Goal: Task Accomplishment & Management: Manage account settings

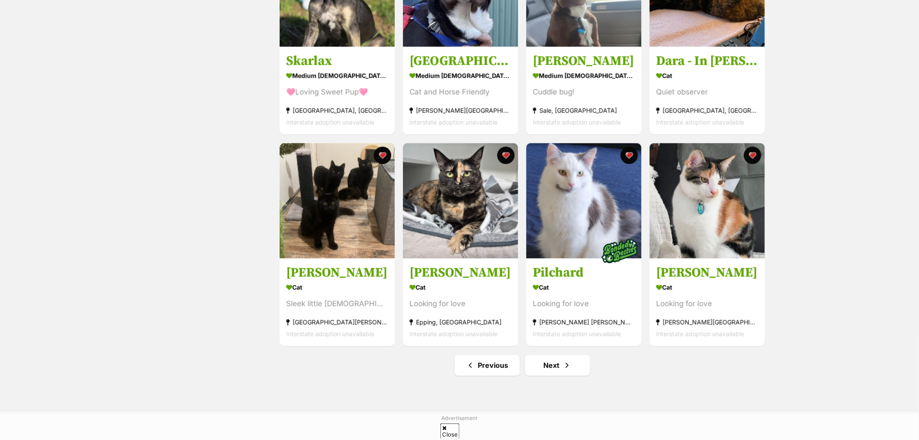
scroll to position [965, 0]
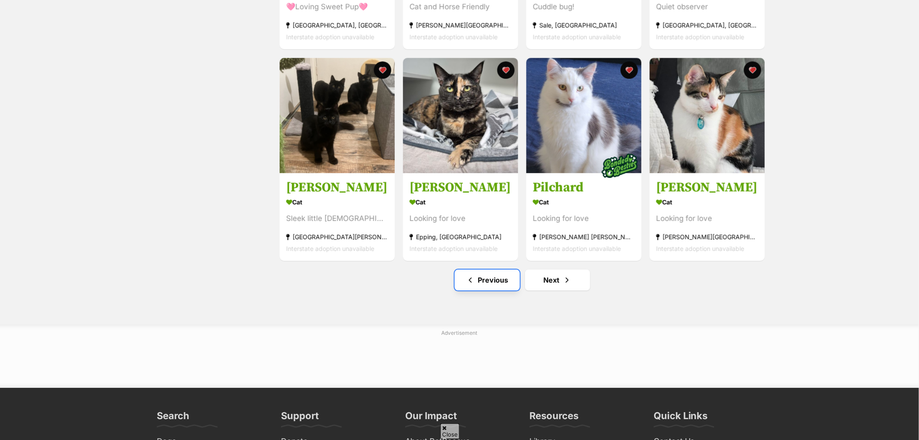
click at [474, 282] on span "Previous page" at bounding box center [470, 279] width 9 height 10
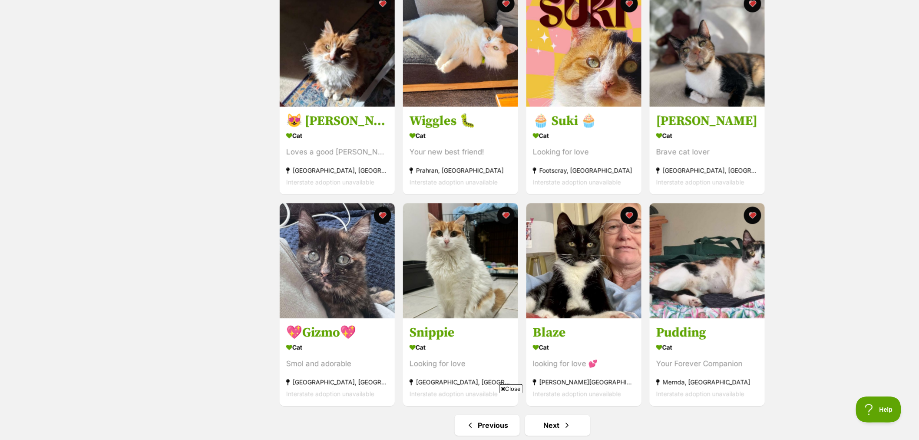
scroll to position [917, 0]
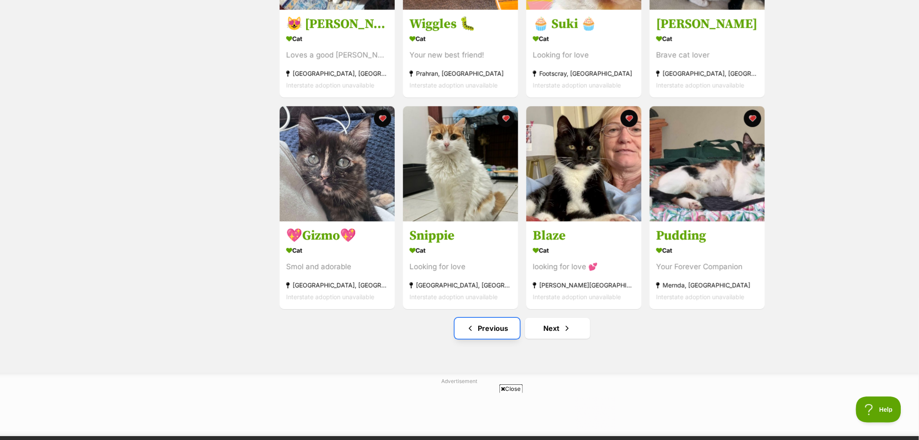
click at [486, 331] on link "Previous" at bounding box center [487, 327] width 65 height 21
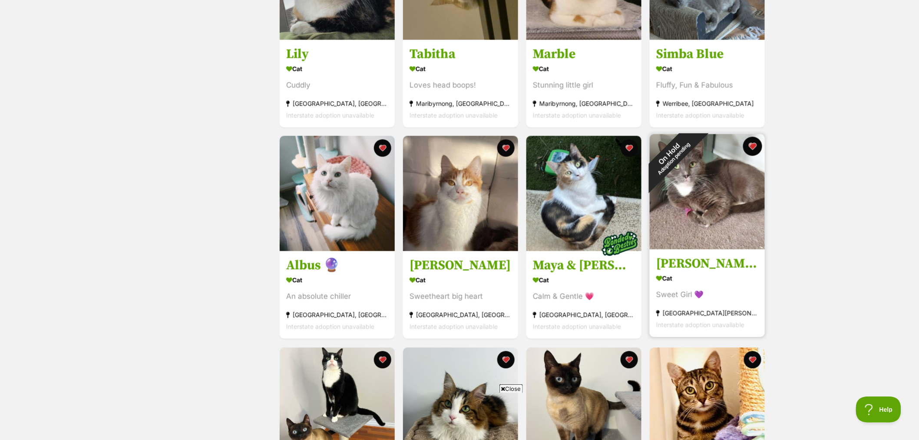
click at [754, 142] on button "favourite" at bounding box center [752, 146] width 19 height 19
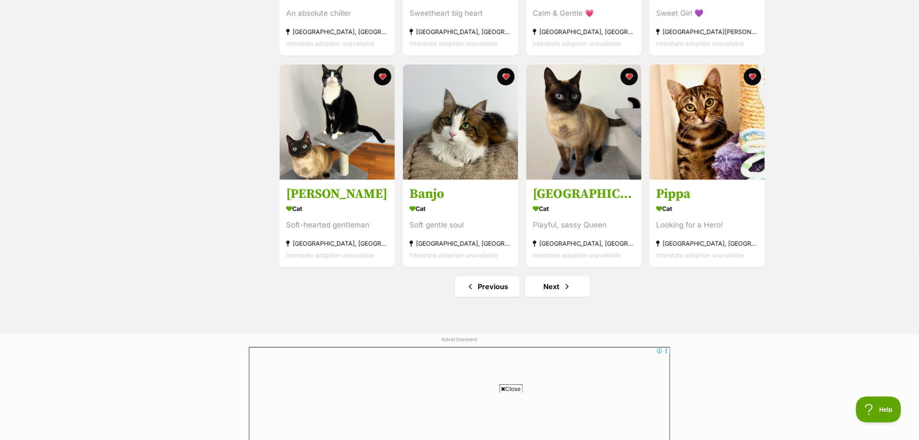
scroll to position [965, 0]
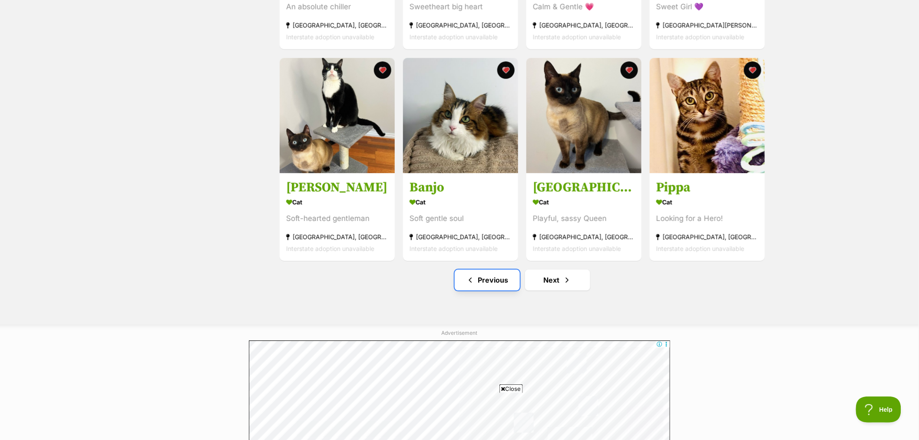
click at [485, 284] on link "Previous" at bounding box center [487, 279] width 65 height 21
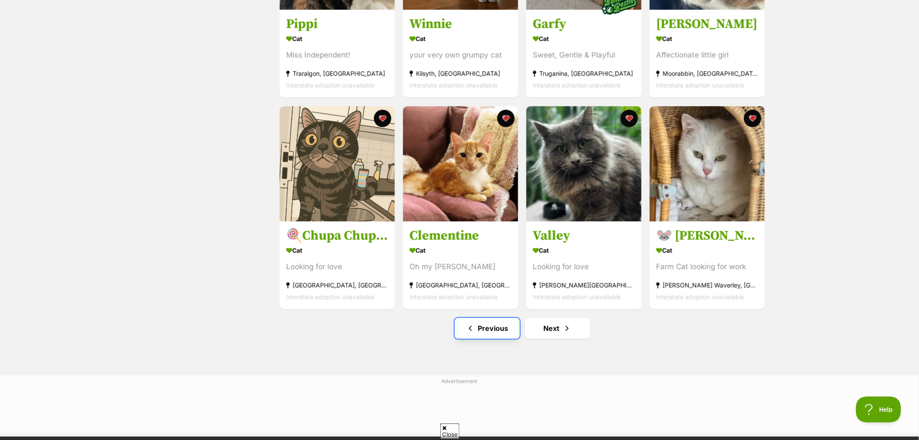
click at [482, 332] on link "Previous" at bounding box center [487, 327] width 65 height 21
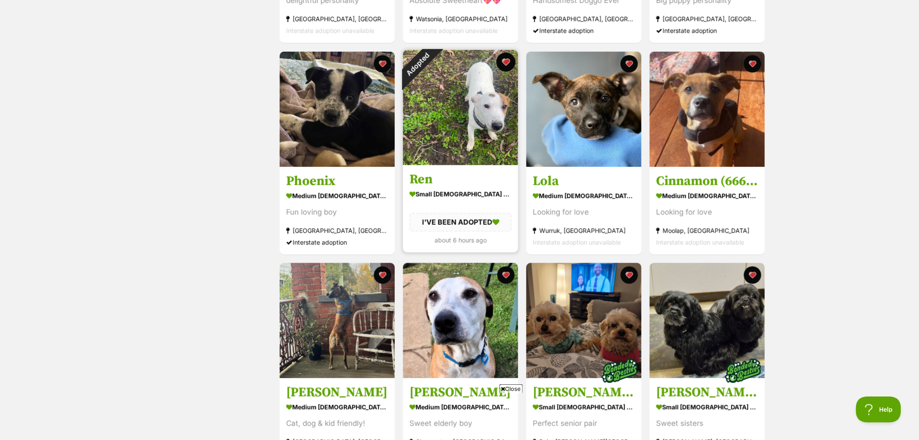
click at [505, 57] on button "favourite" at bounding box center [505, 62] width 19 height 19
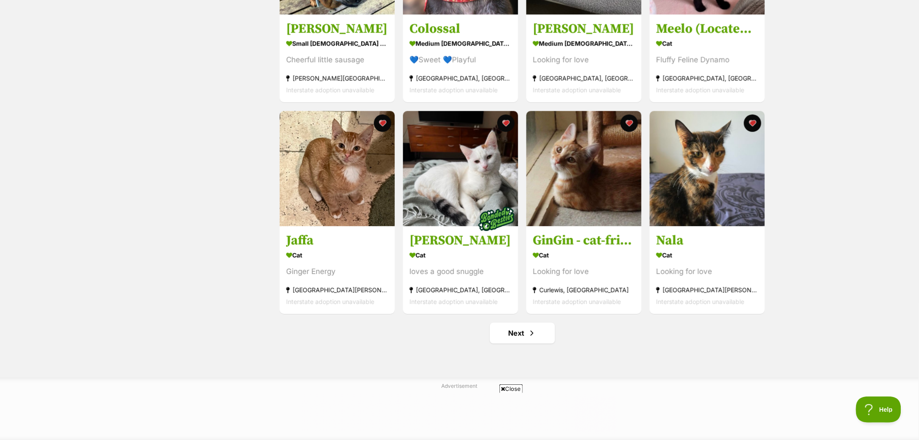
scroll to position [917, 0]
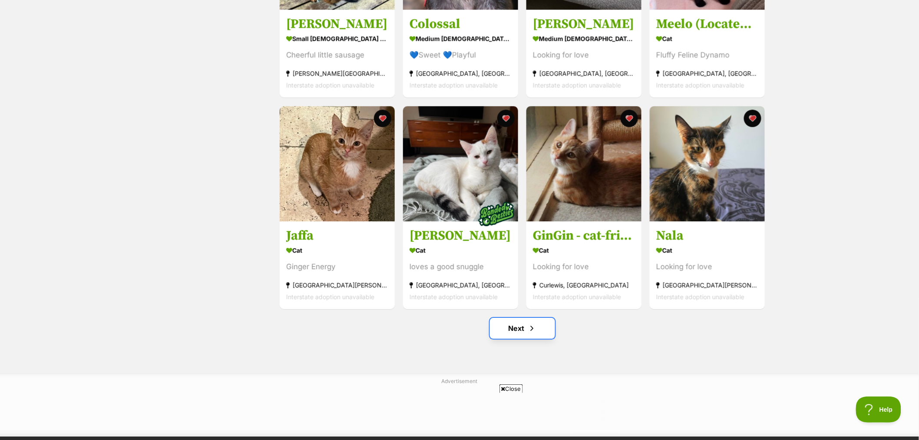
click at [517, 324] on link "Next" at bounding box center [522, 327] width 65 height 21
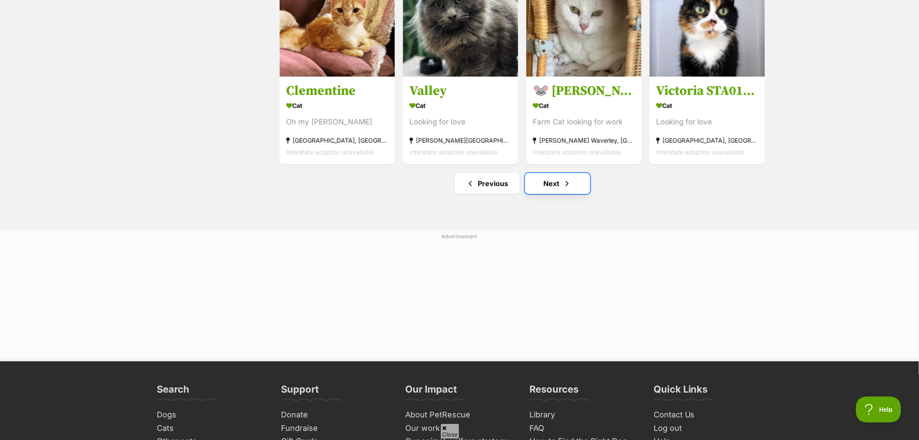
click at [542, 186] on link "Next" at bounding box center [557, 183] width 65 height 21
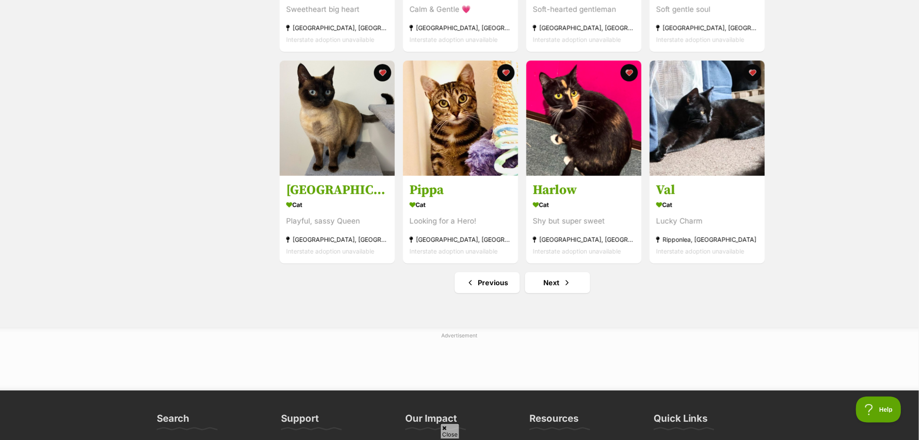
scroll to position [965, 0]
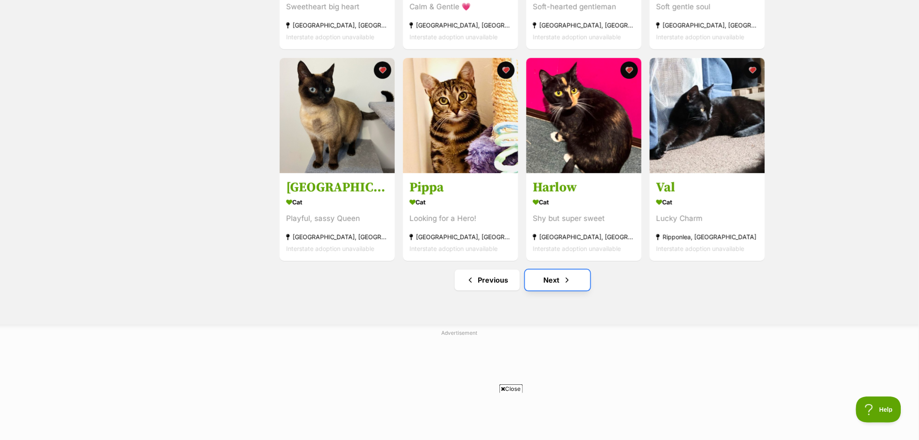
click at [556, 287] on link "Next" at bounding box center [557, 279] width 65 height 21
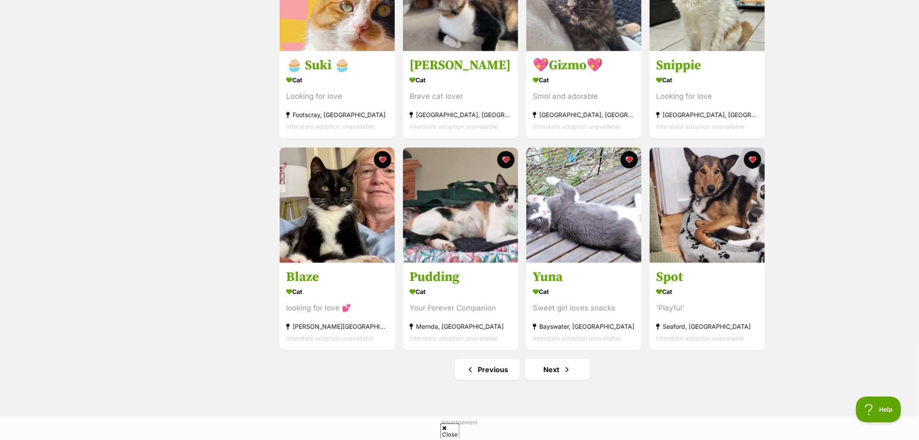
scroll to position [965, 0]
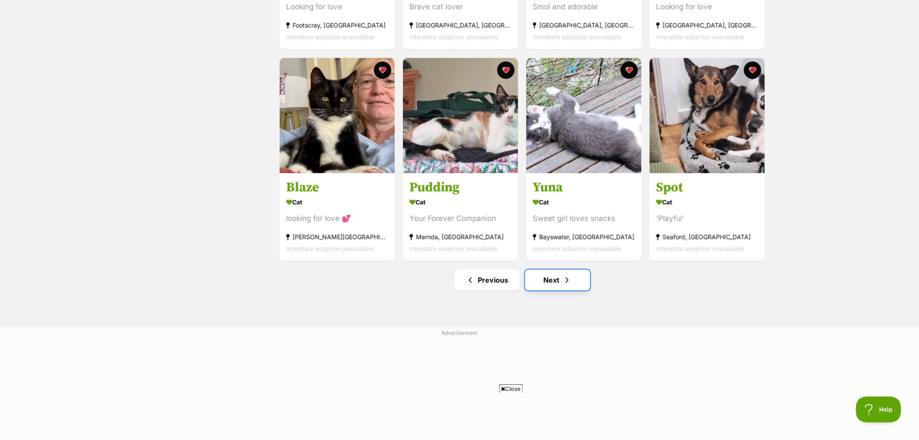
click at [546, 290] on link "Next" at bounding box center [557, 279] width 65 height 21
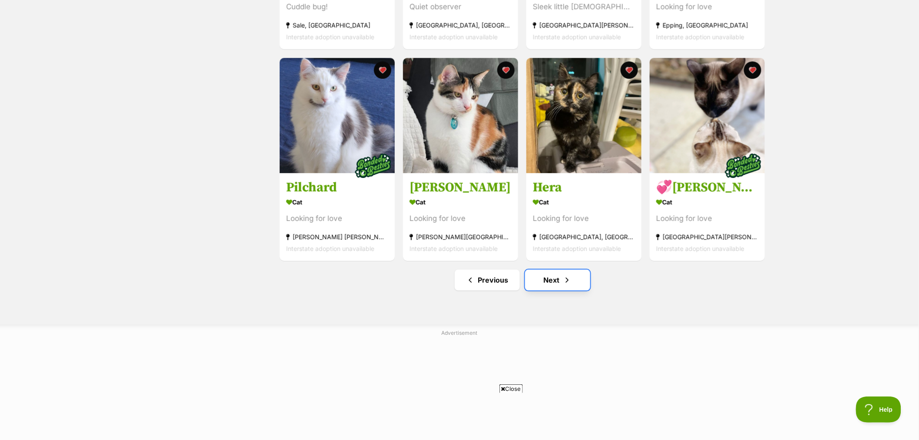
click at [553, 281] on link "Next" at bounding box center [557, 279] width 65 height 21
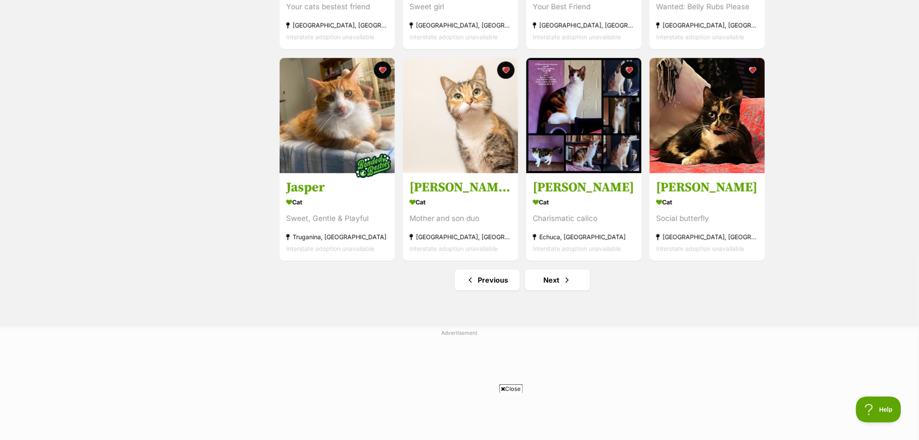
scroll to position [1013, 0]
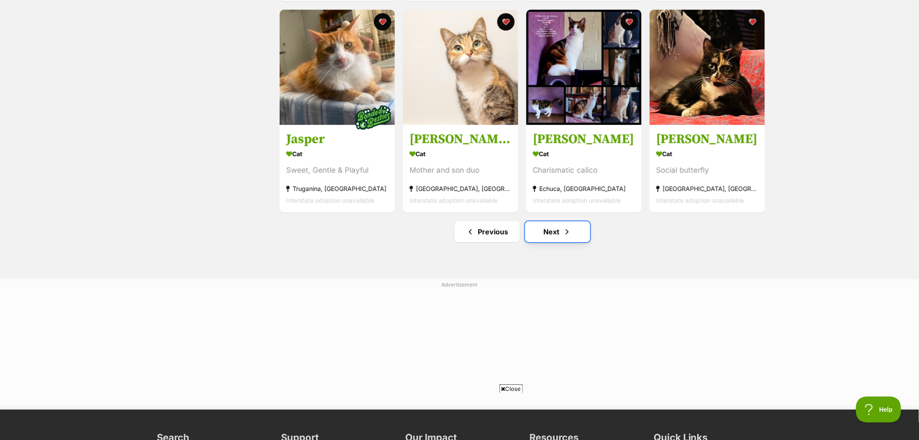
click at [554, 237] on link "Next" at bounding box center [557, 231] width 65 height 21
